Goal: Go to known website: Access a specific website the user already knows

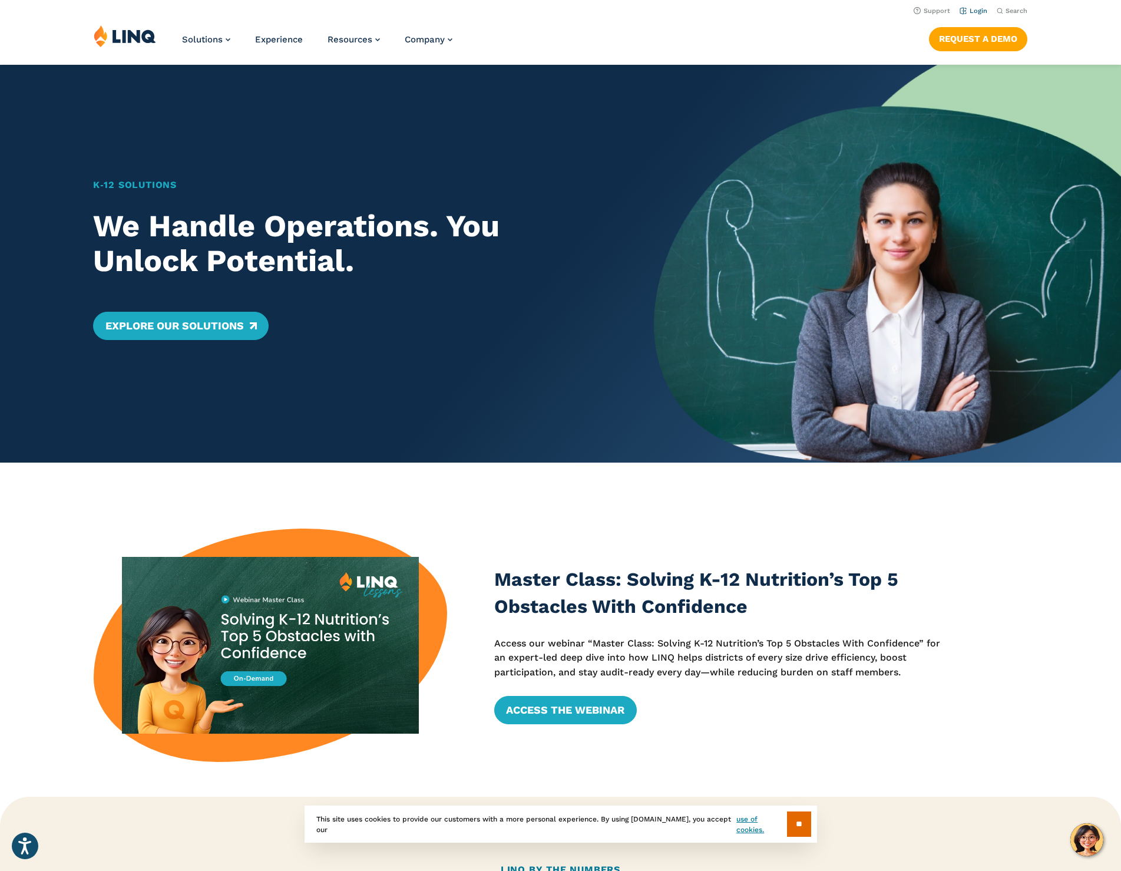
click at [977, 9] on link "Login" at bounding box center [974, 11] width 28 height 8
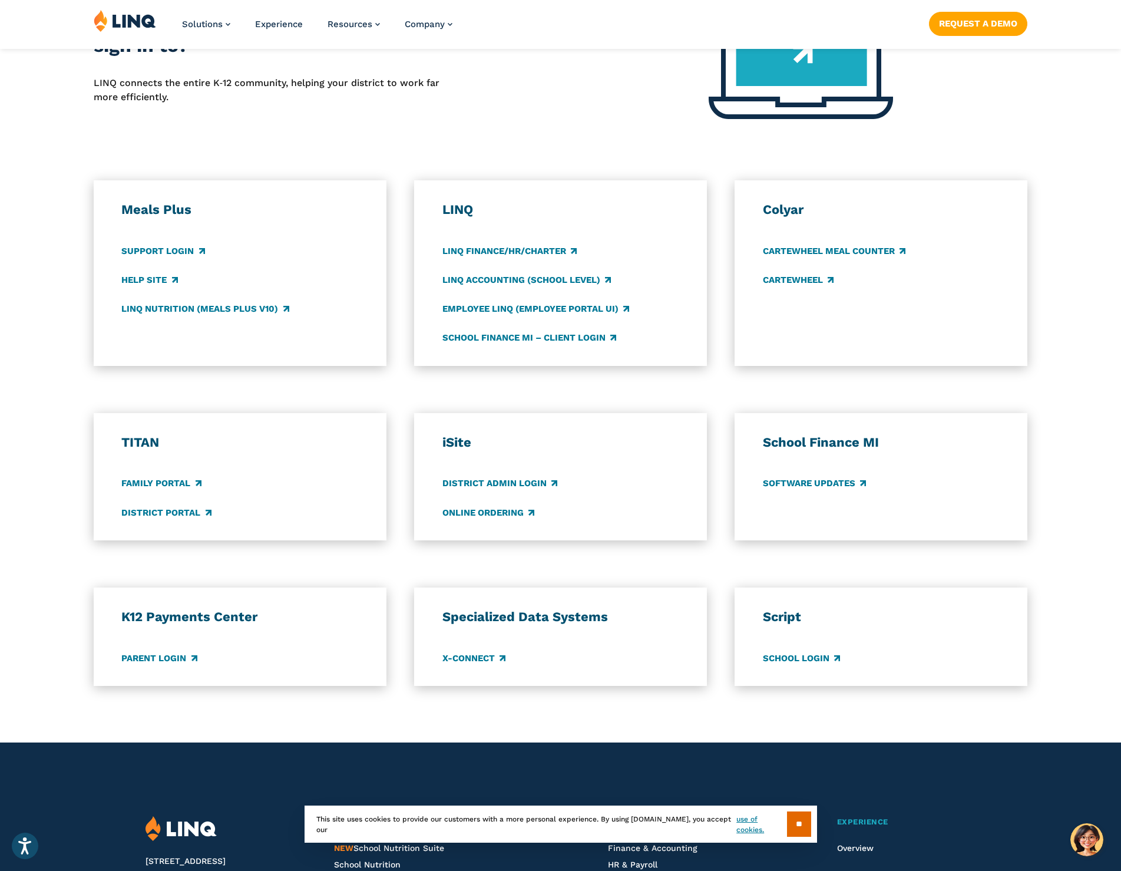
scroll to position [412, 0]
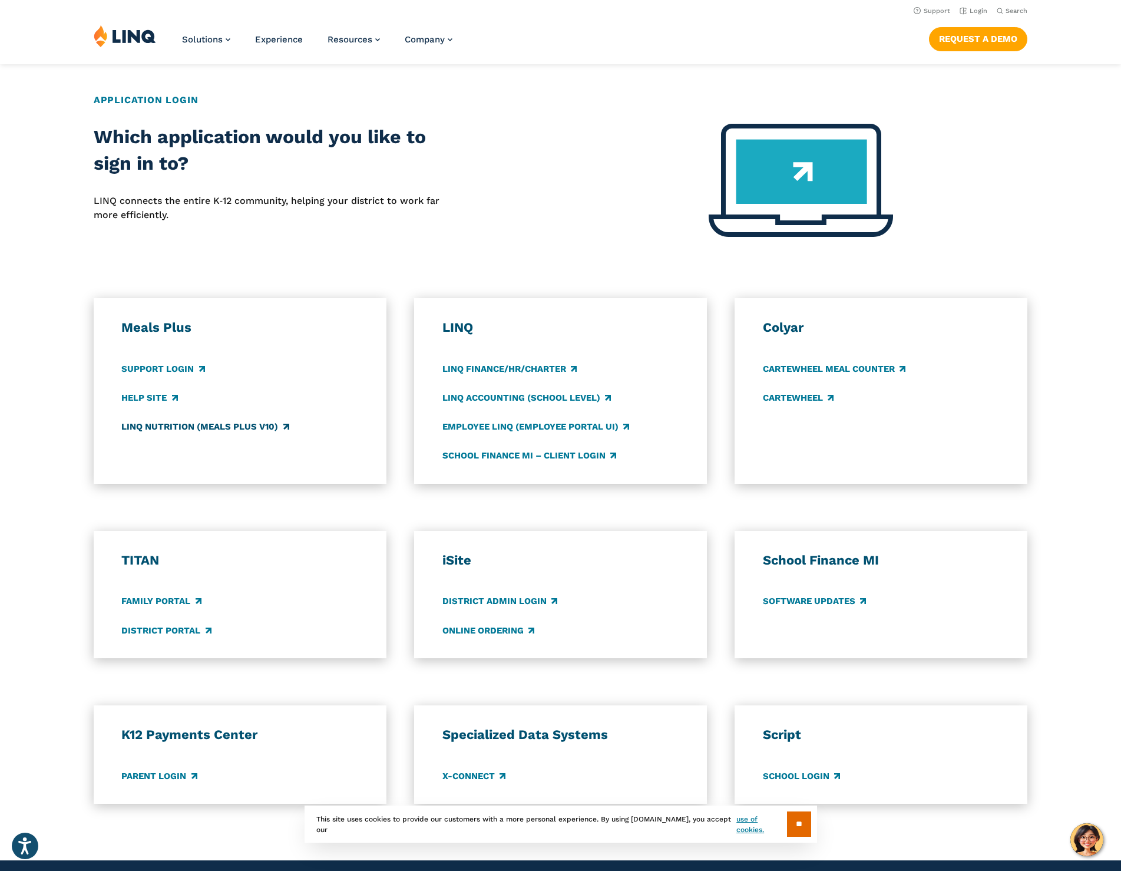
click at [158, 421] on link "LINQ Nutrition (Meals Plus v10)" at bounding box center [204, 426] width 167 height 13
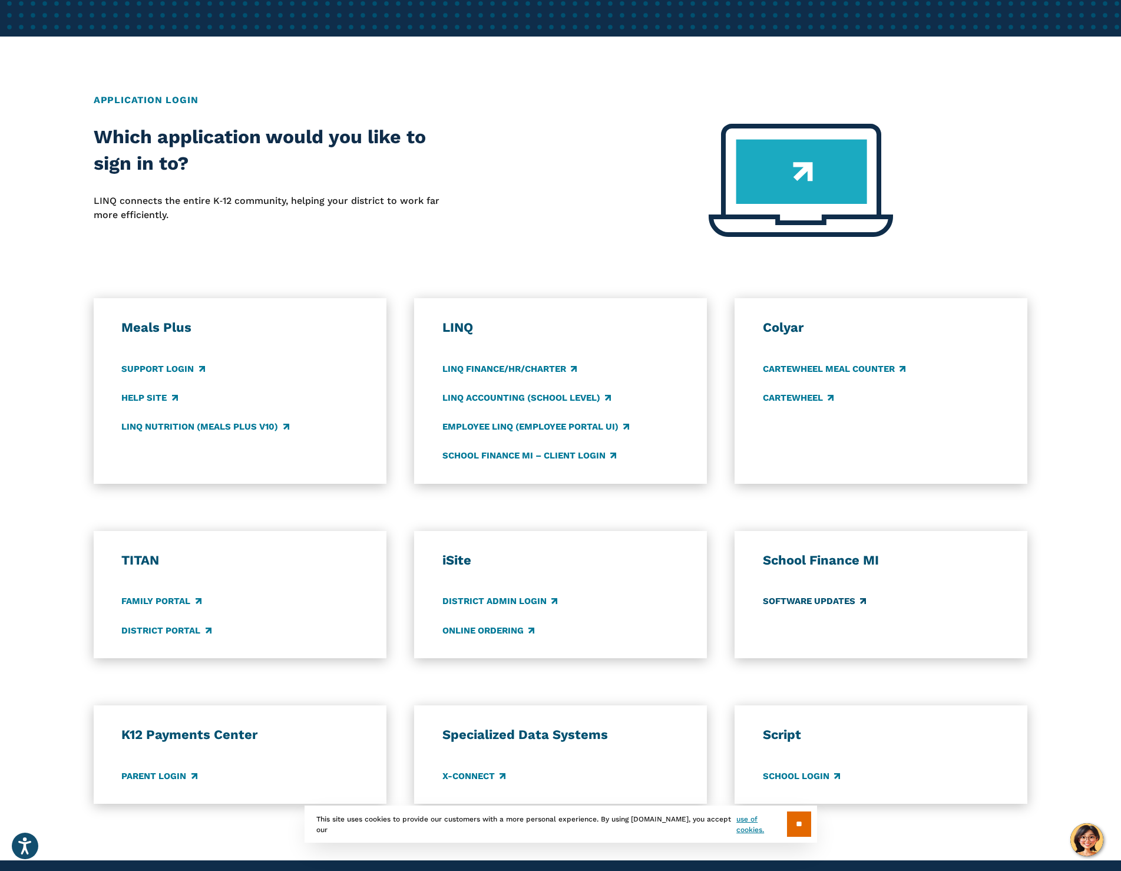
scroll to position [412, 0]
